Goal: Task Accomplishment & Management: Complete application form

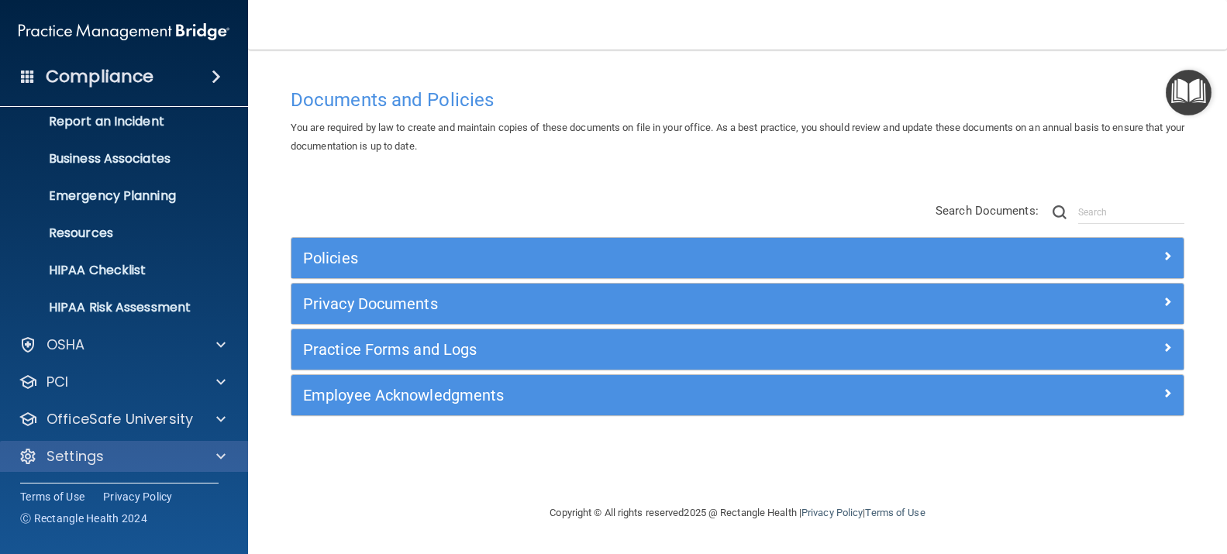
scroll to position [89, 0]
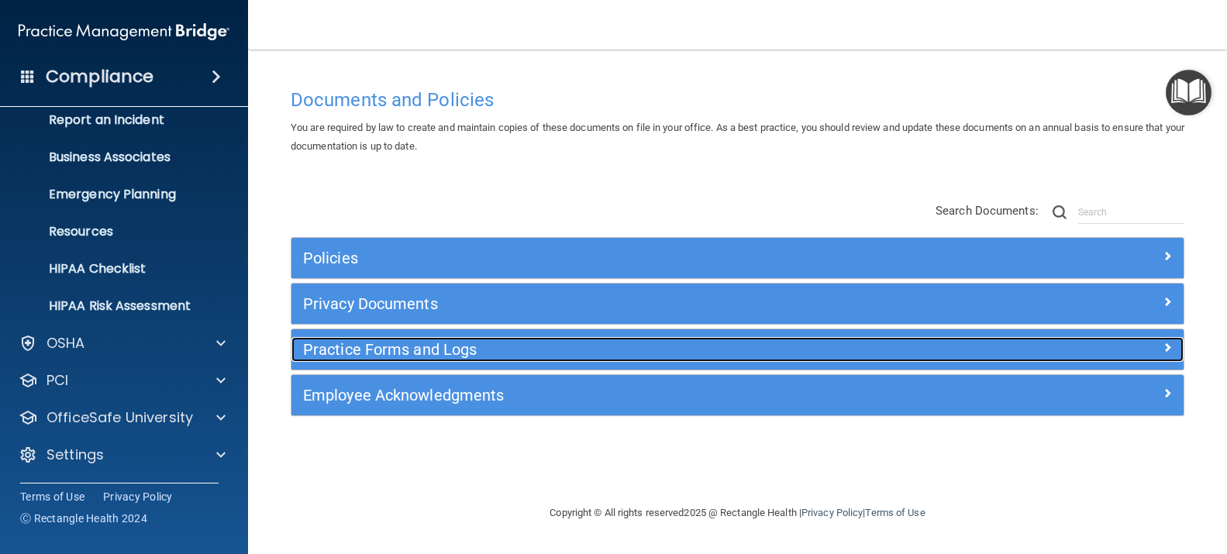
click at [413, 346] on h5 "Practice Forms and Logs" at bounding box center [626, 349] width 646 height 17
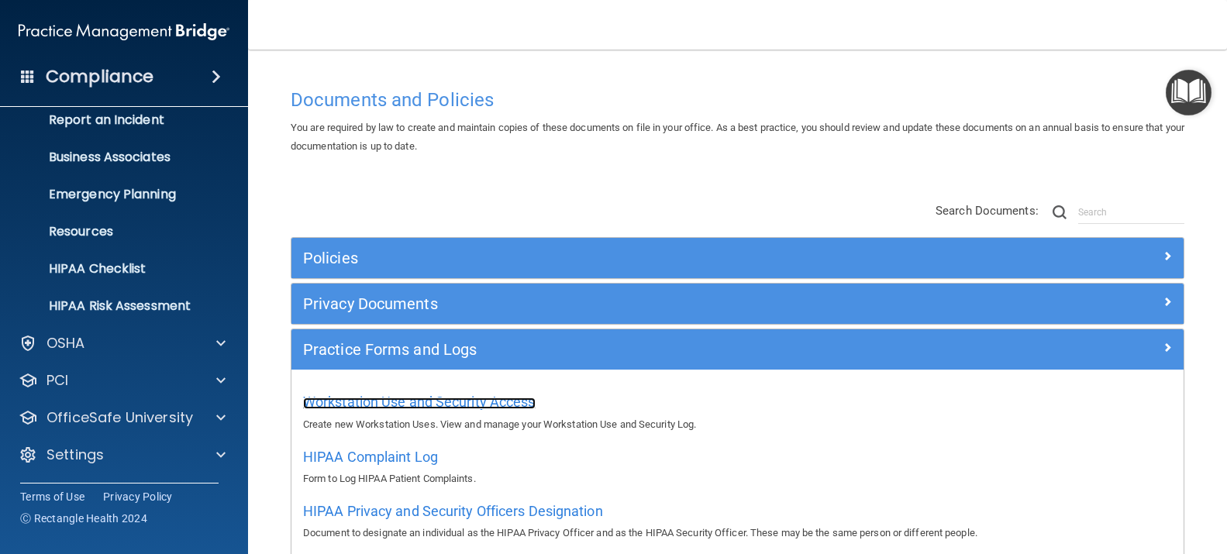
click at [402, 401] on span "Workstation Use and Security Access" at bounding box center [419, 402] width 233 height 16
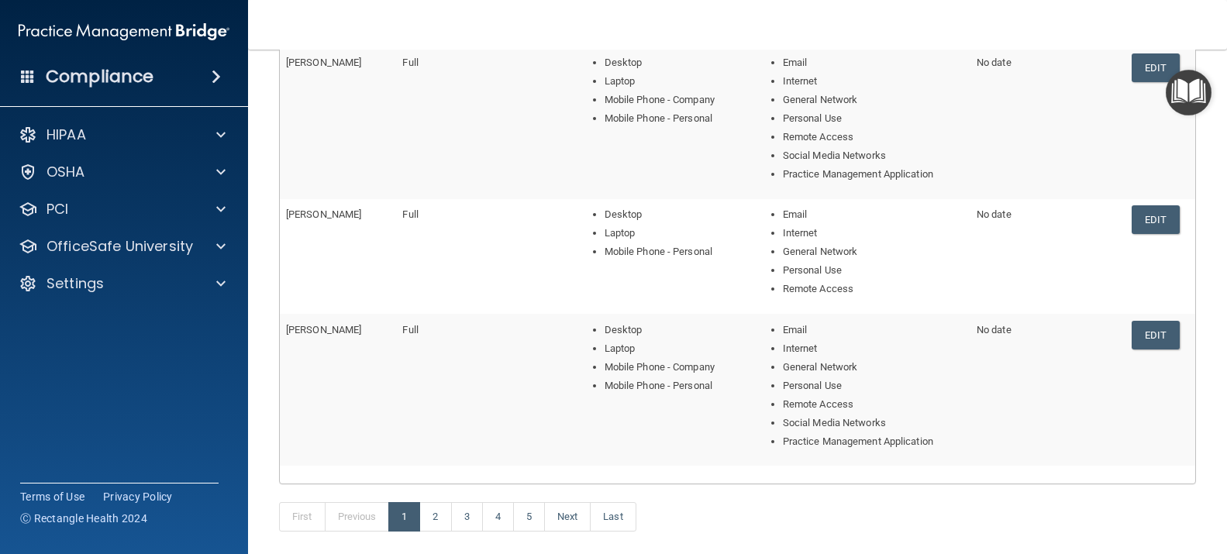
scroll to position [682, 0]
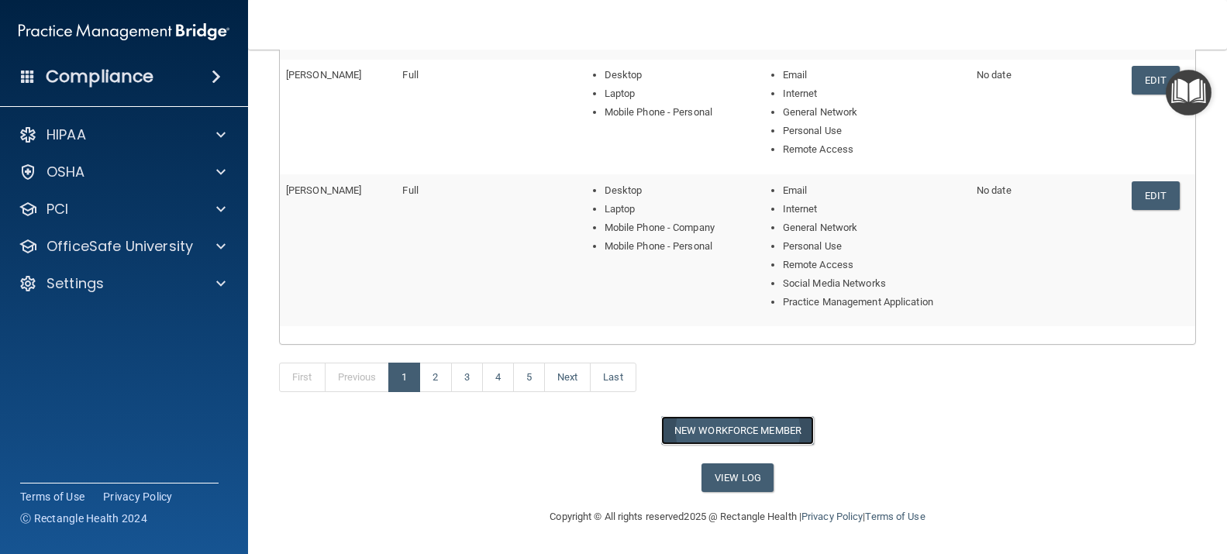
click at [710, 430] on button "New Workforce Member" at bounding box center [737, 430] width 153 height 29
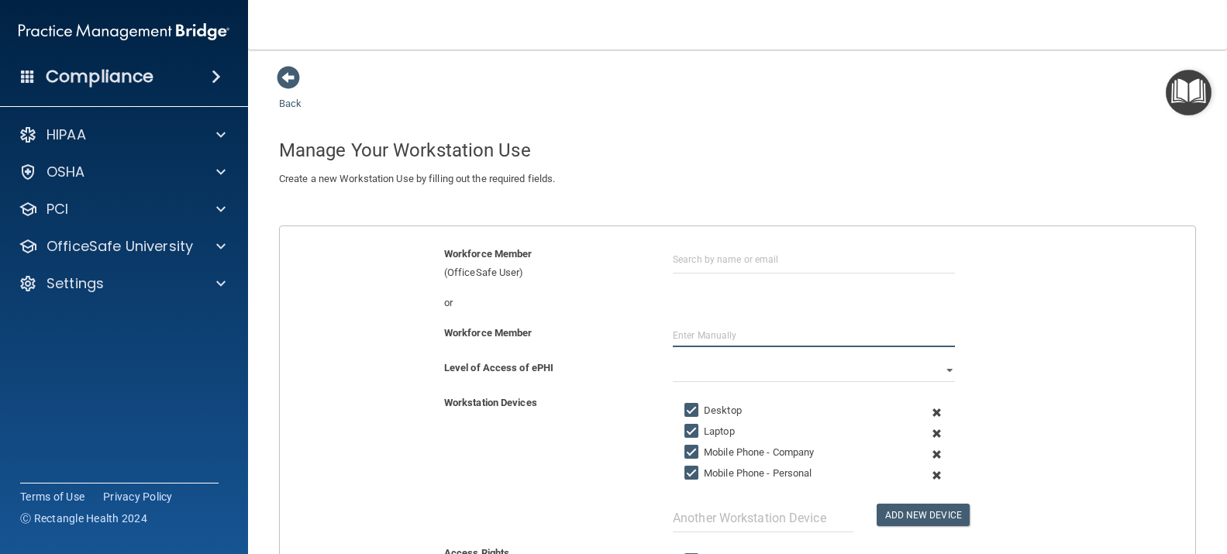
click at [673, 336] on input "text" at bounding box center [814, 335] width 282 height 23
click at [683, 334] on input "[PERSON_NAME]" at bounding box center [814, 335] width 282 height 23
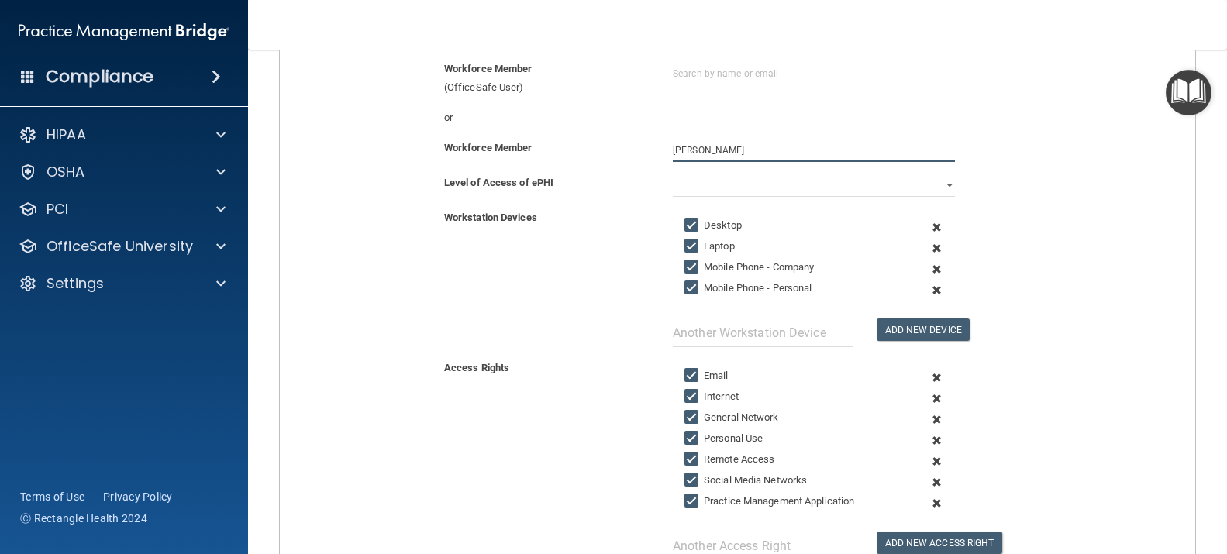
scroll to position [168, 0]
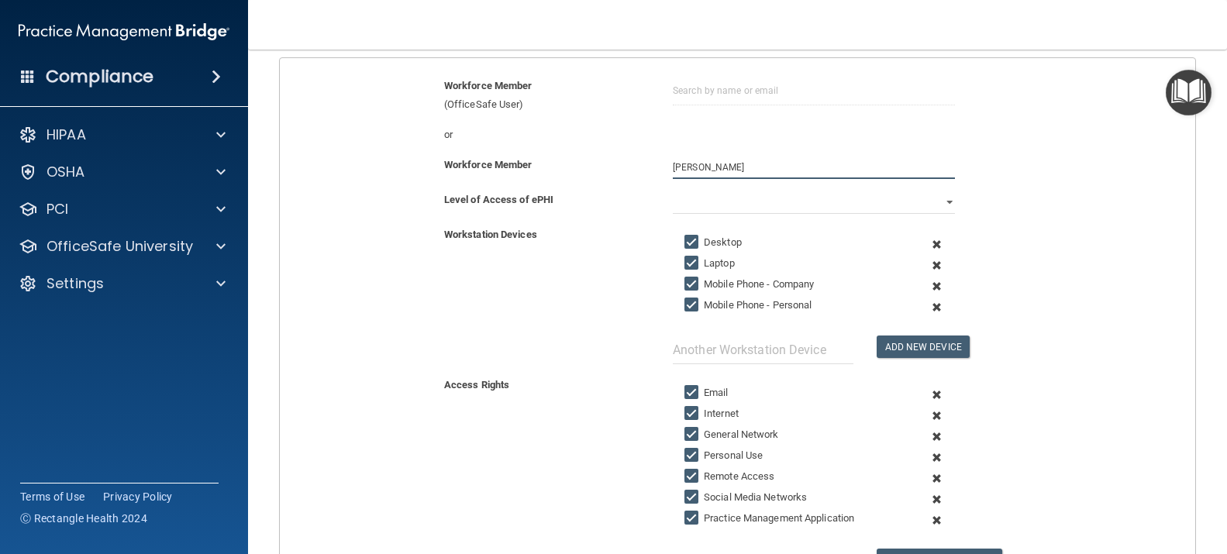
type input "[PERSON_NAME]"
click at [937, 200] on select "Full Limited None" at bounding box center [814, 202] width 282 height 23
click at [673, 191] on select "Full Limited None" at bounding box center [814, 202] width 282 height 23
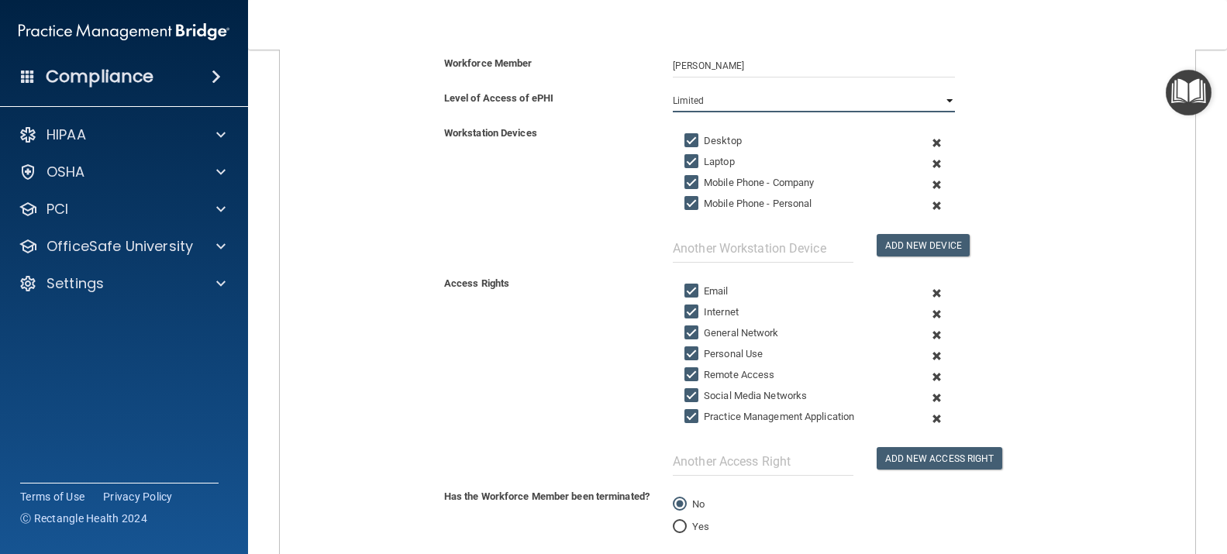
scroll to position [401, 0]
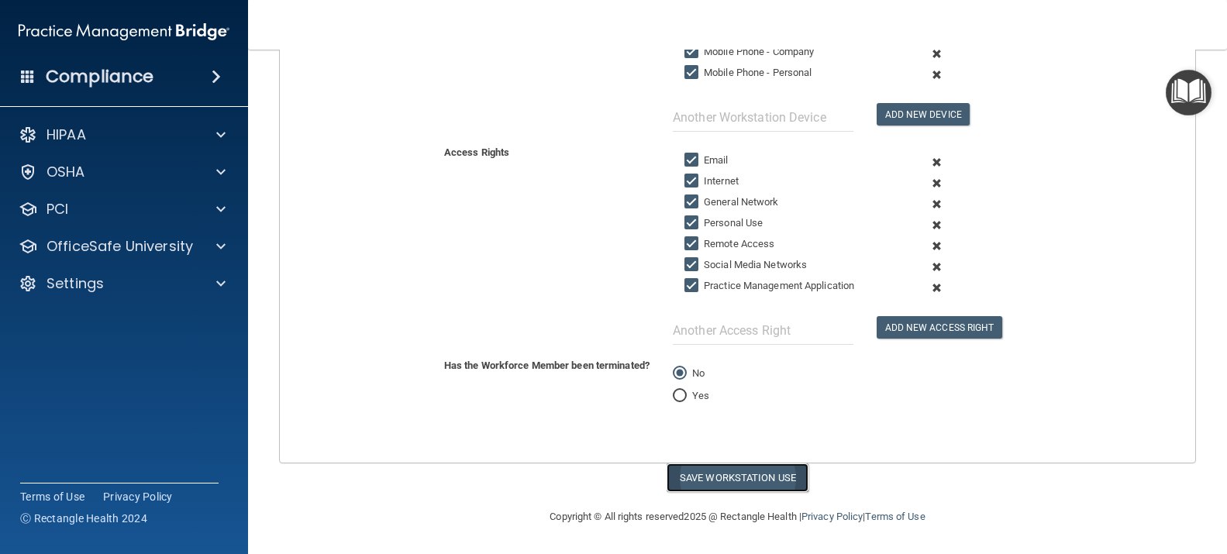
click at [718, 477] on button "Save Workstation Use" at bounding box center [738, 478] width 142 height 29
select select "? string:Full ?"
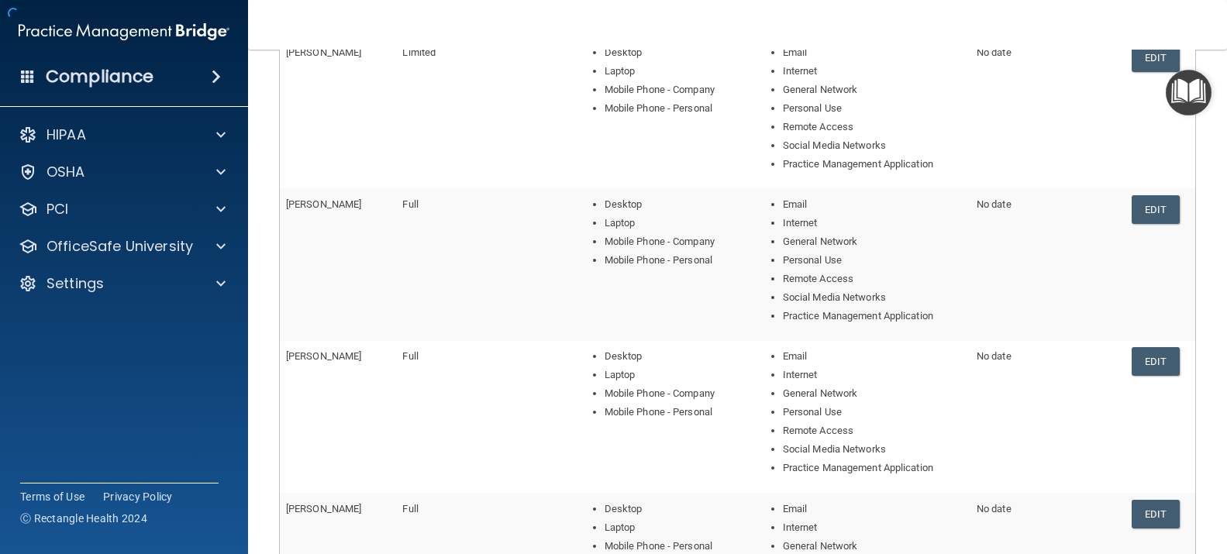
scroll to position [651, 0]
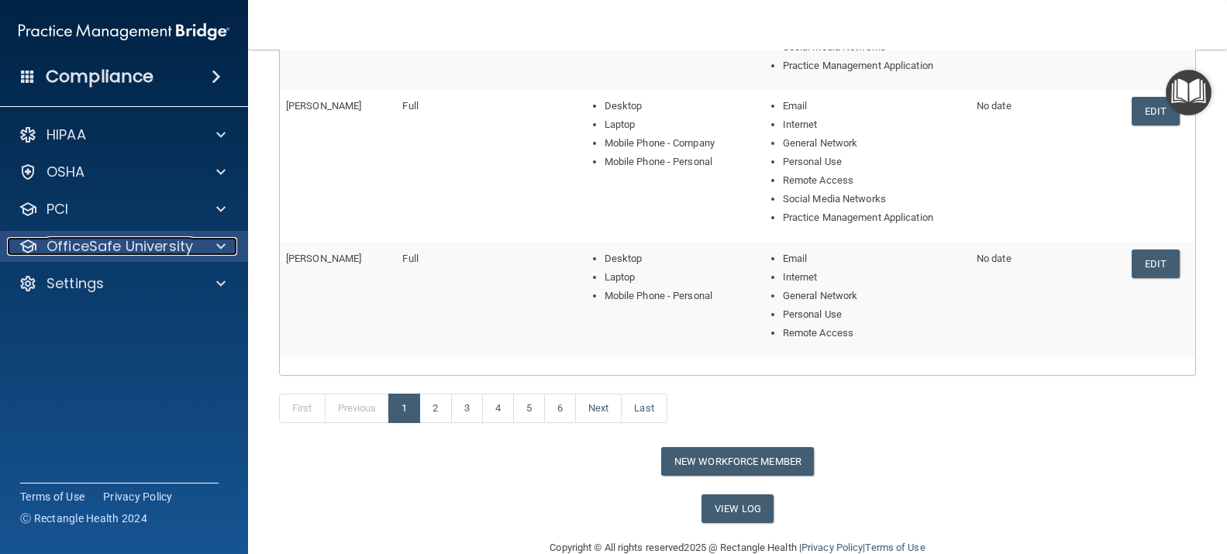
click at [113, 248] on p "OfficeSafe University" at bounding box center [120, 246] width 147 height 19
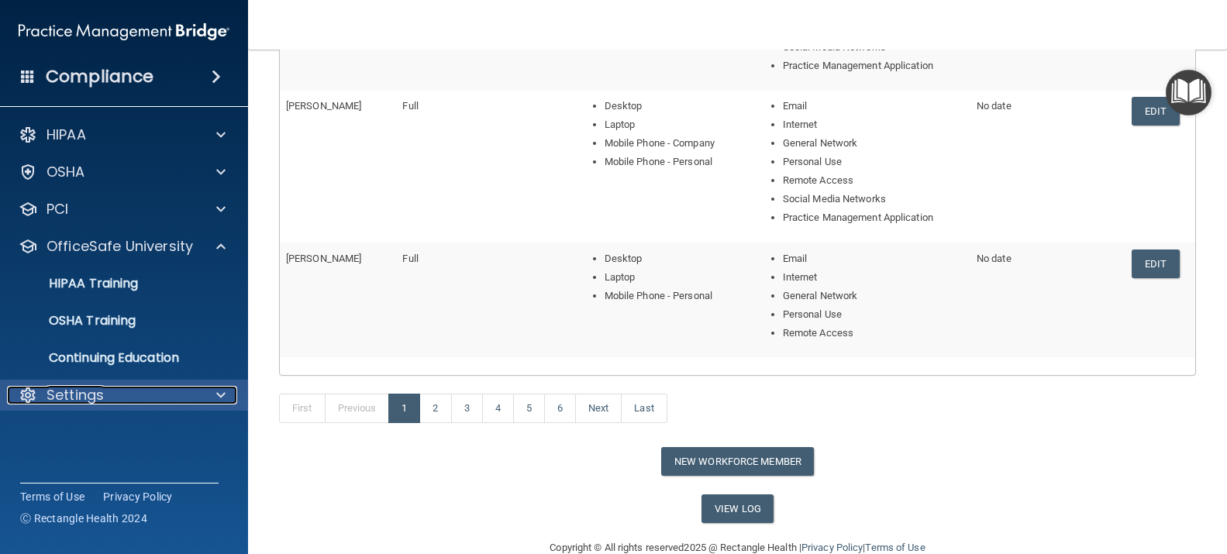
click at [178, 396] on div "Settings" at bounding box center [103, 395] width 192 height 19
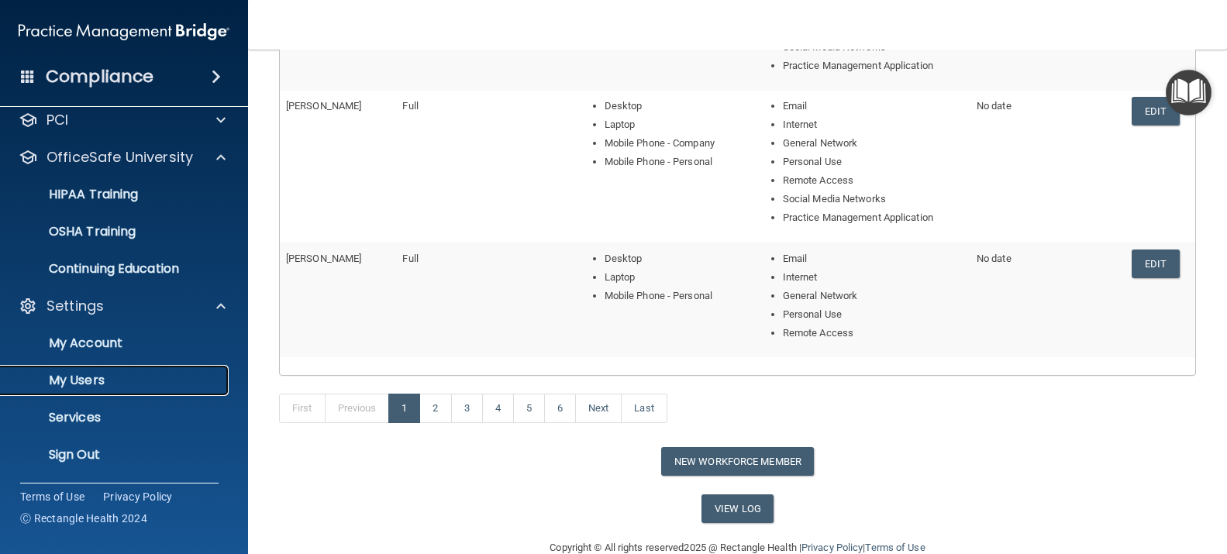
click at [108, 377] on p "My Users" at bounding box center [116, 381] width 212 height 16
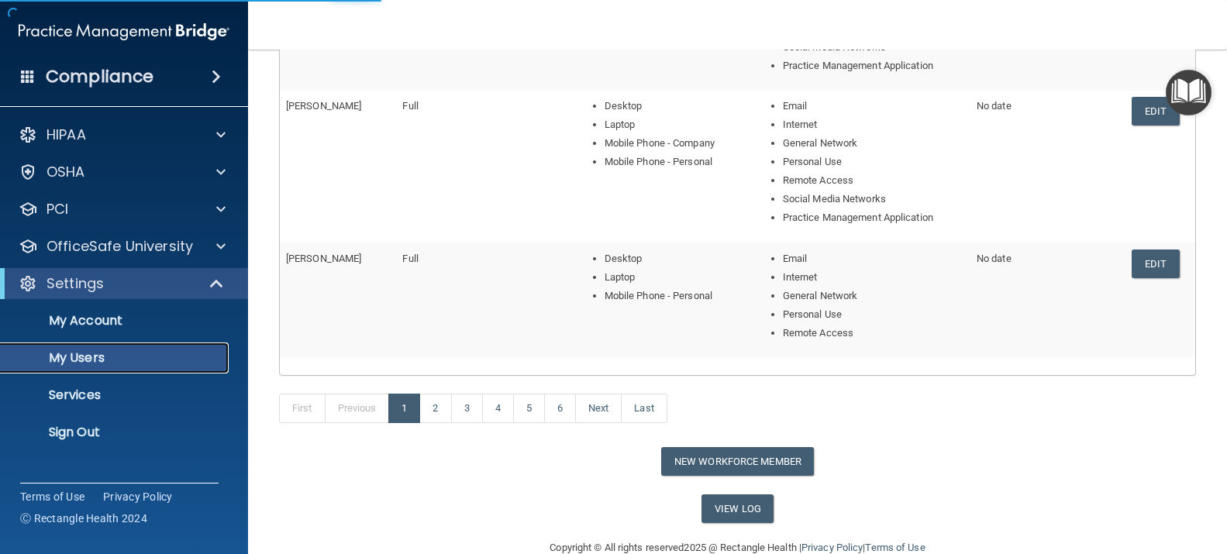
scroll to position [698, 0]
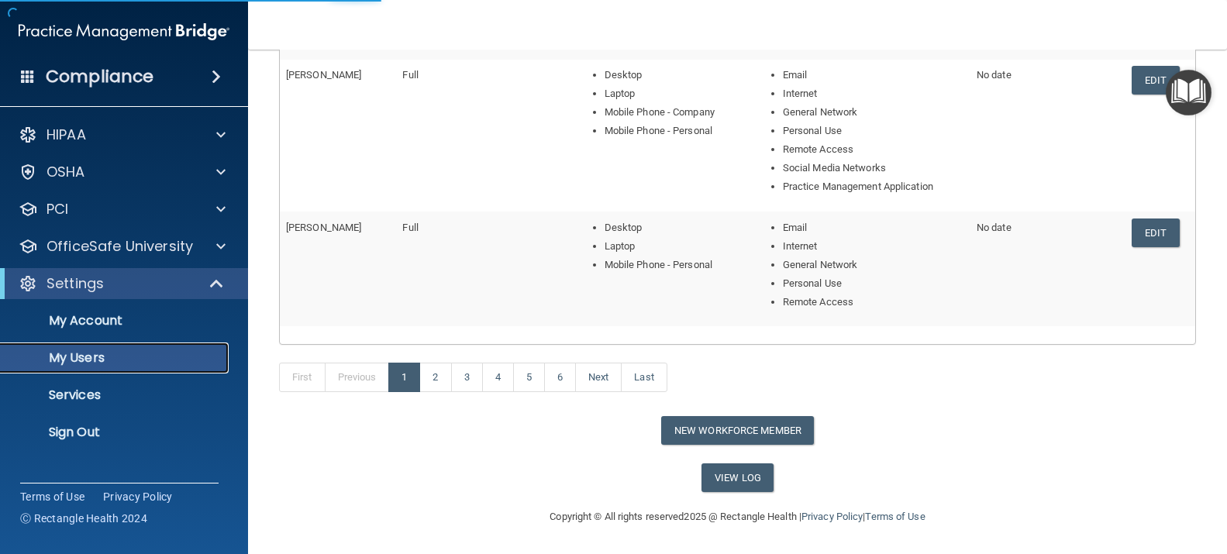
select select "20"
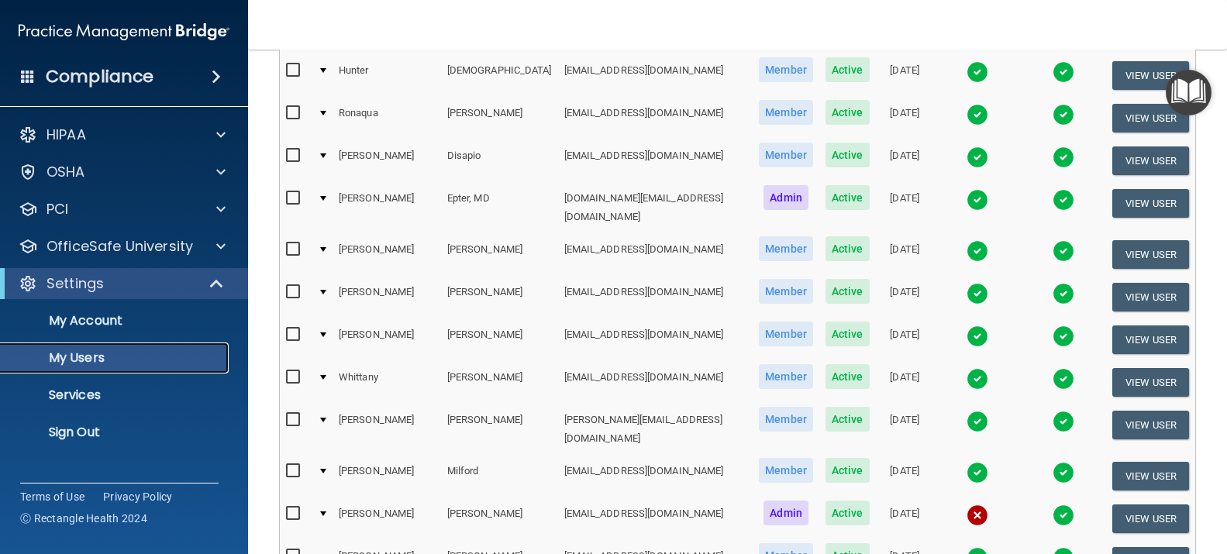
scroll to position [388, 0]
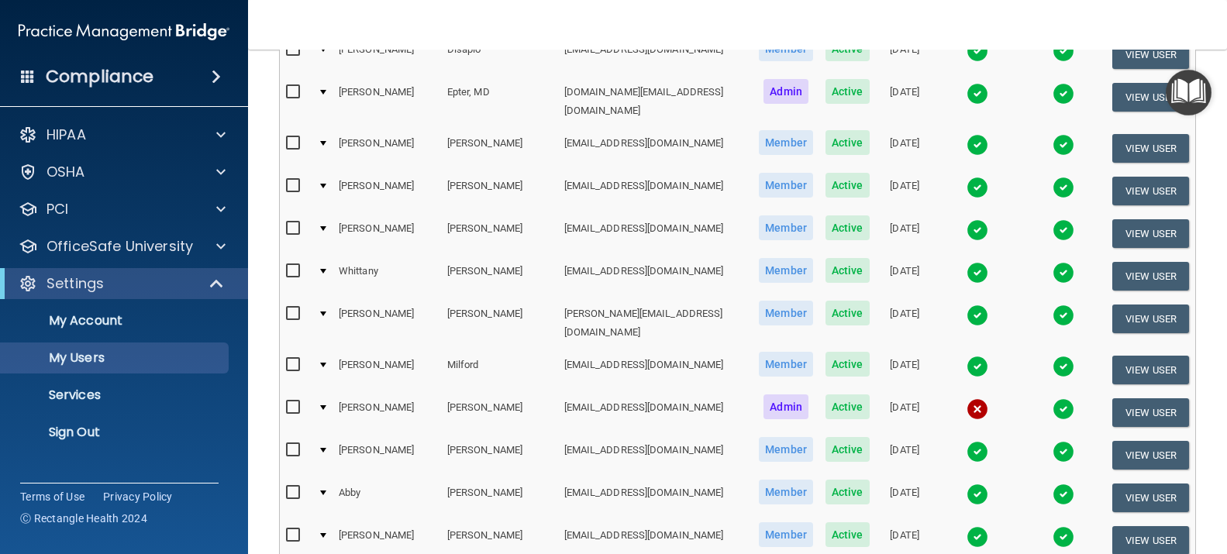
click at [967, 305] on img at bounding box center [978, 316] width 22 height 22
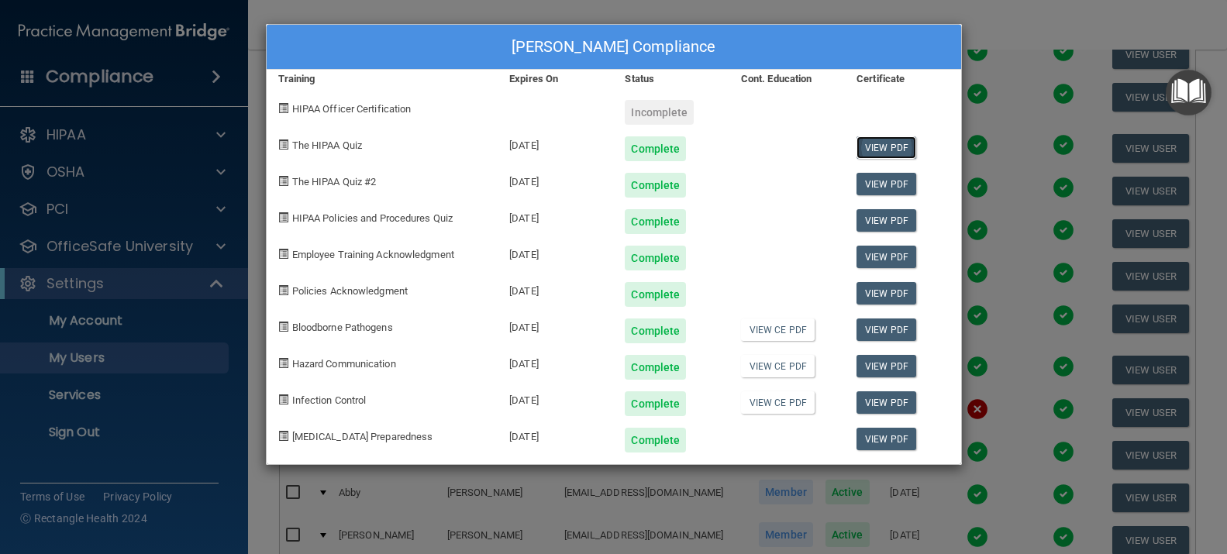
click at [881, 147] on link "View PDF" at bounding box center [887, 147] width 60 height 22
click at [878, 182] on link "View PDF" at bounding box center [887, 184] width 60 height 22
click at [902, 223] on link "View PDF" at bounding box center [887, 220] width 60 height 22
click at [875, 261] on link "View PDF" at bounding box center [887, 257] width 60 height 22
click at [892, 296] on link "View PDF" at bounding box center [887, 293] width 60 height 22
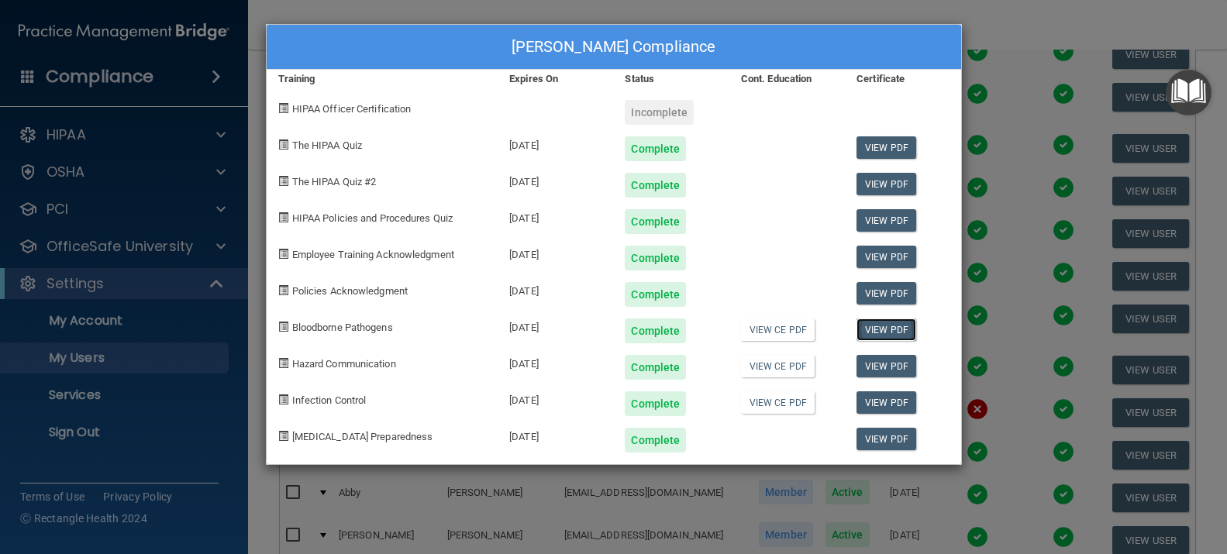
click at [895, 332] on link "View PDF" at bounding box center [887, 330] width 60 height 22
click at [888, 372] on link "View PDF" at bounding box center [887, 366] width 60 height 22
click at [884, 405] on link "View PDF" at bounding box center [887, 403] width 60 height 22
click at [900, 436] on link "View PDF" at bounding box center [887, 439] width 60 height 22
